Goal: Task Accomplishment & Management: Use online tool/utility

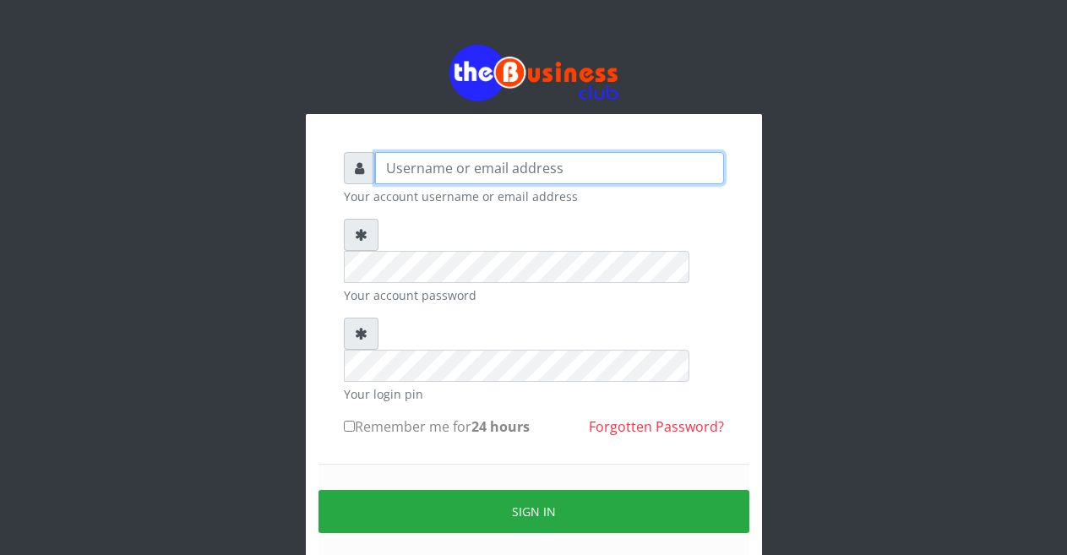
click at [459, 175] on input "text" at bounding box center [549, 168] width 349 height 32
type input "Malamsidi3030"
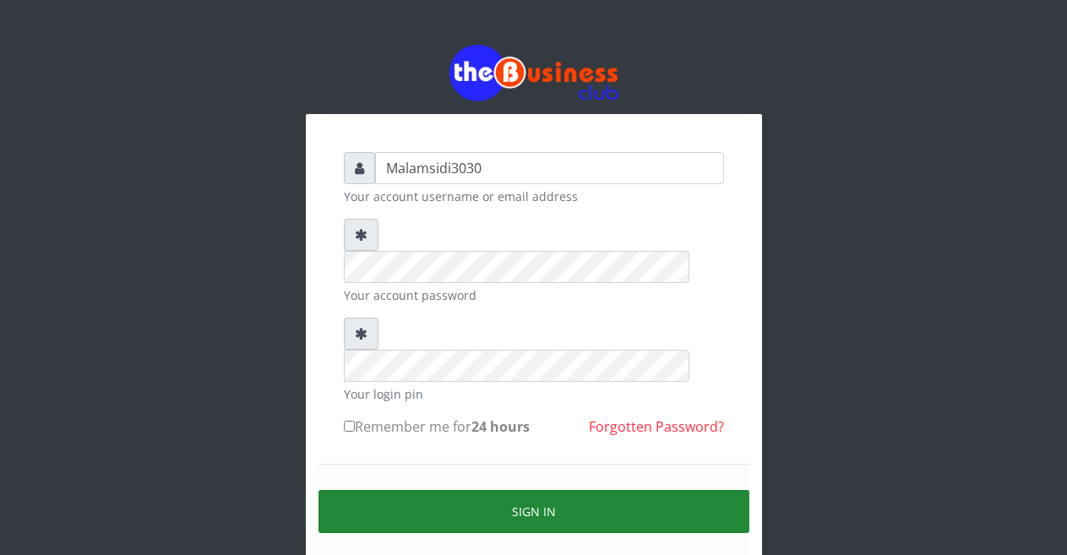
click at [516, 490] on button "Sign in" at bounding box center [534, 511] width 431 height 43
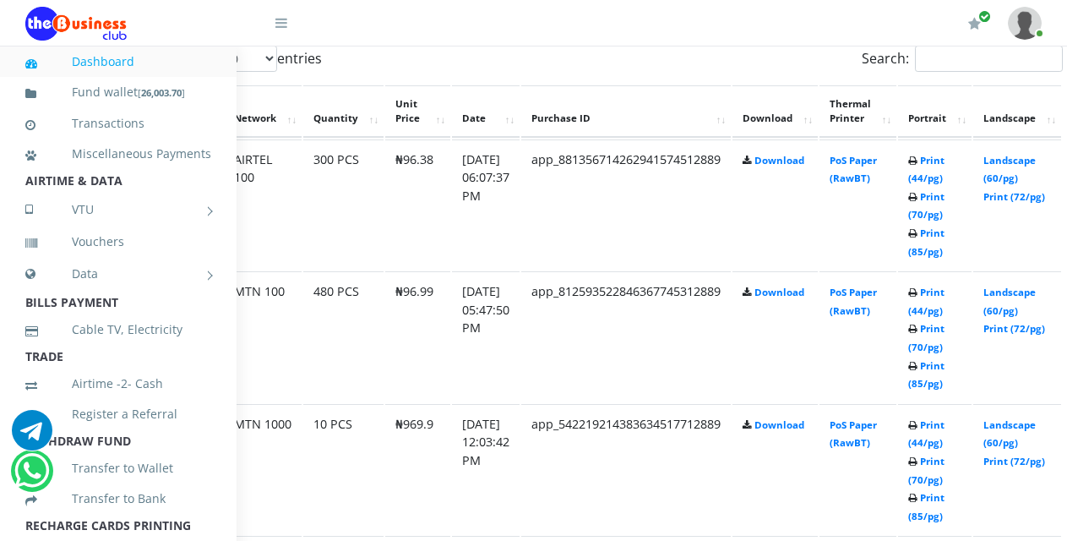
scroll to position [929, 125]
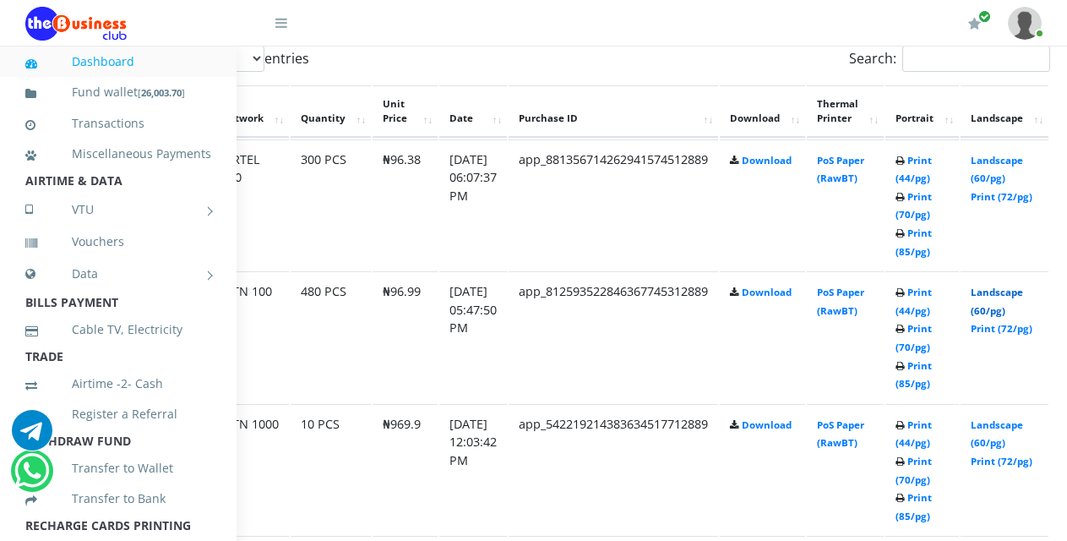
click at [1005, 297] on link "Landscape (60/pg)" at bounding box center [997, 301] width 52 height 31
click at [1011, 166] on link "Landscape (60/pg)" at bounding box center [997, 169] width 52 height 31
